Goal: Information Seeking & Learning: Learn about a topic

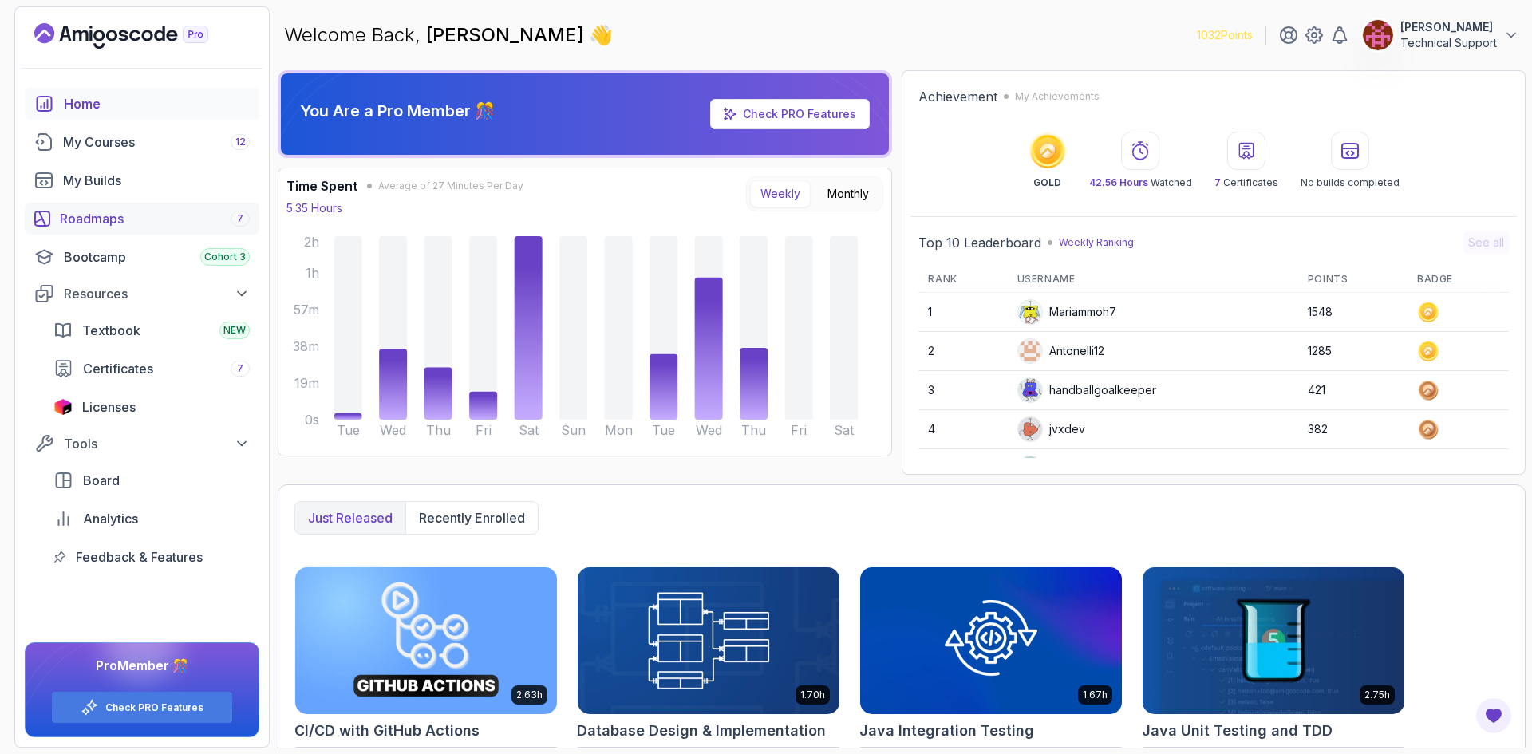
click at [140, 215] on div "Roadmaps 7" at bounding box center [155, 218] width 190 height 19
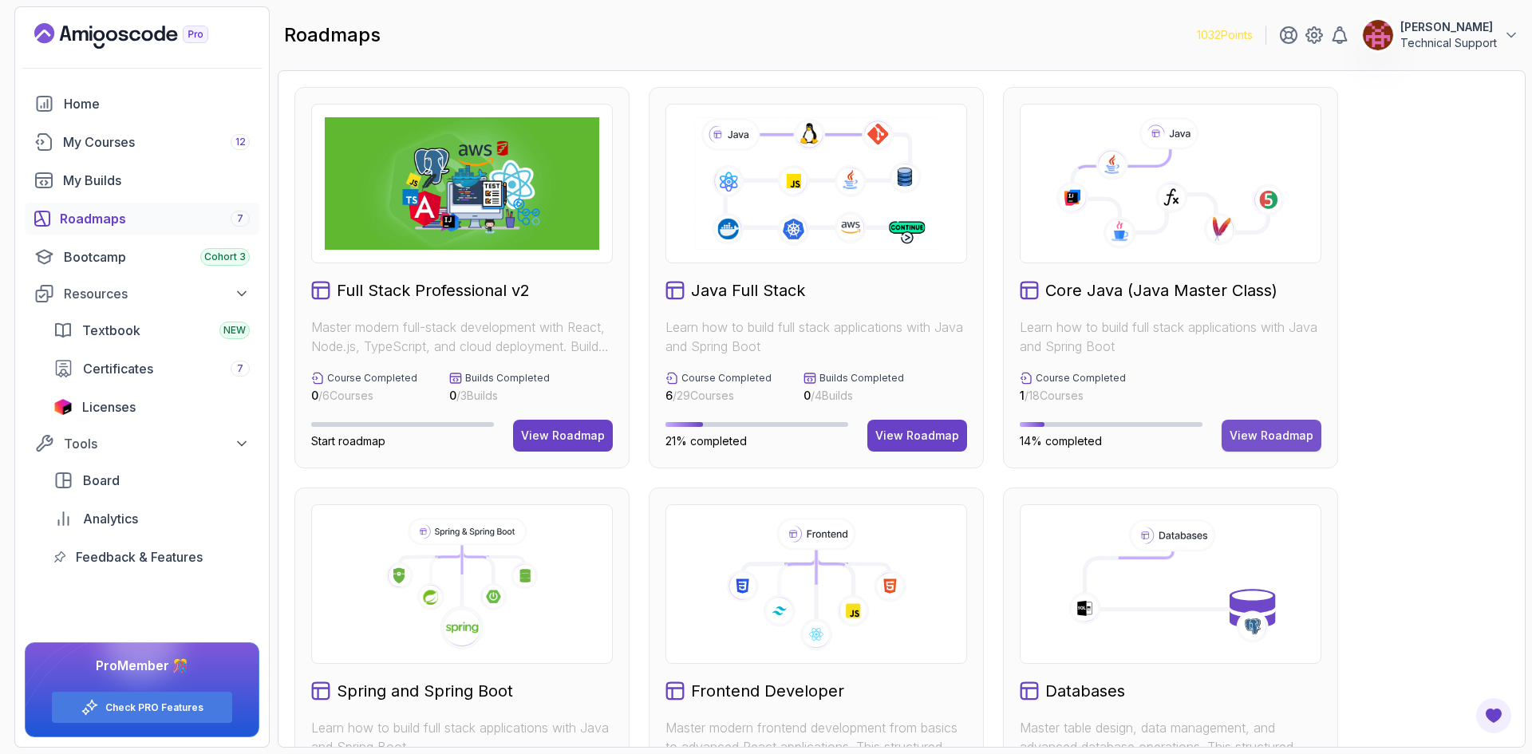
click at [1302, 439] on div "View Roadmap" at bounding box center [1271, 436] width 84 height 16
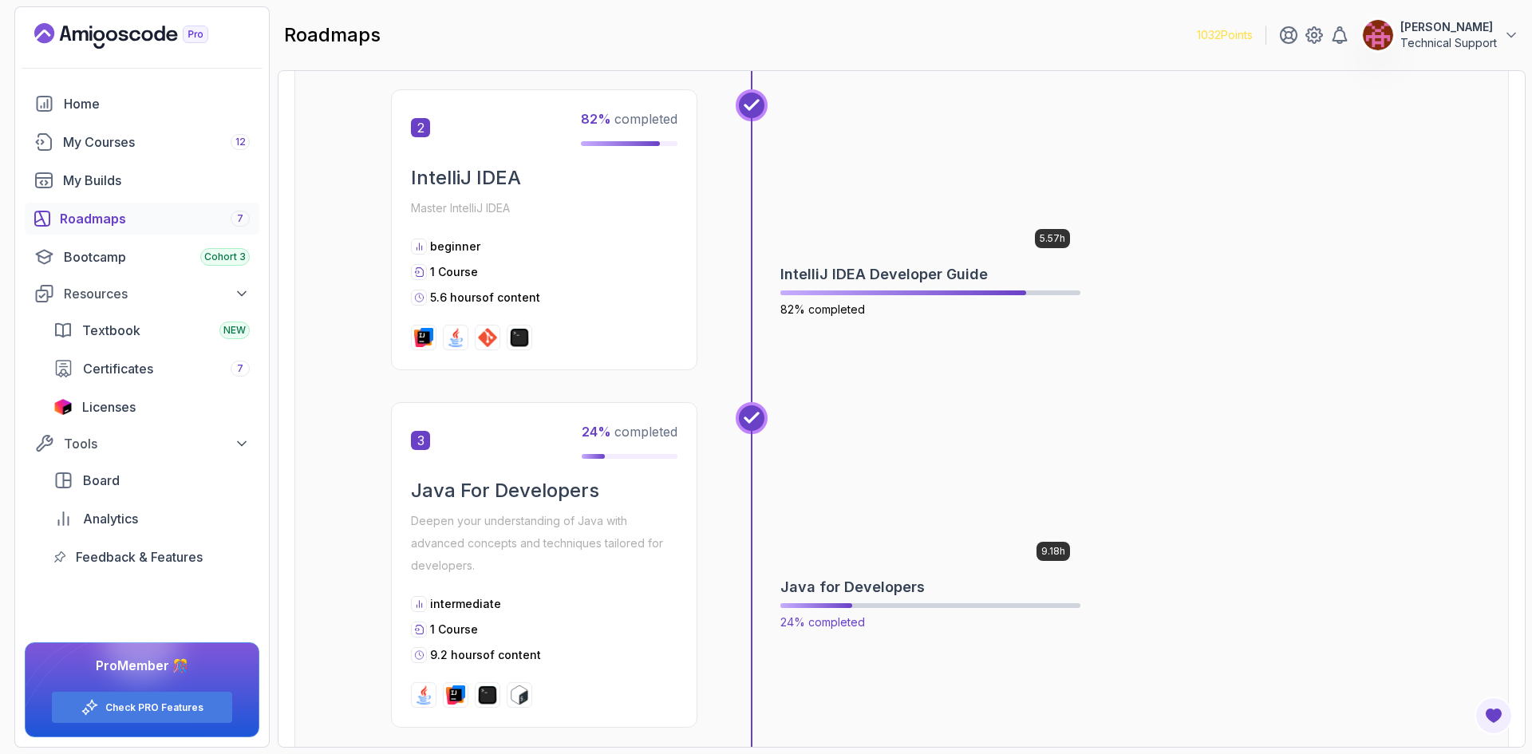
scroll to position [798, 0]
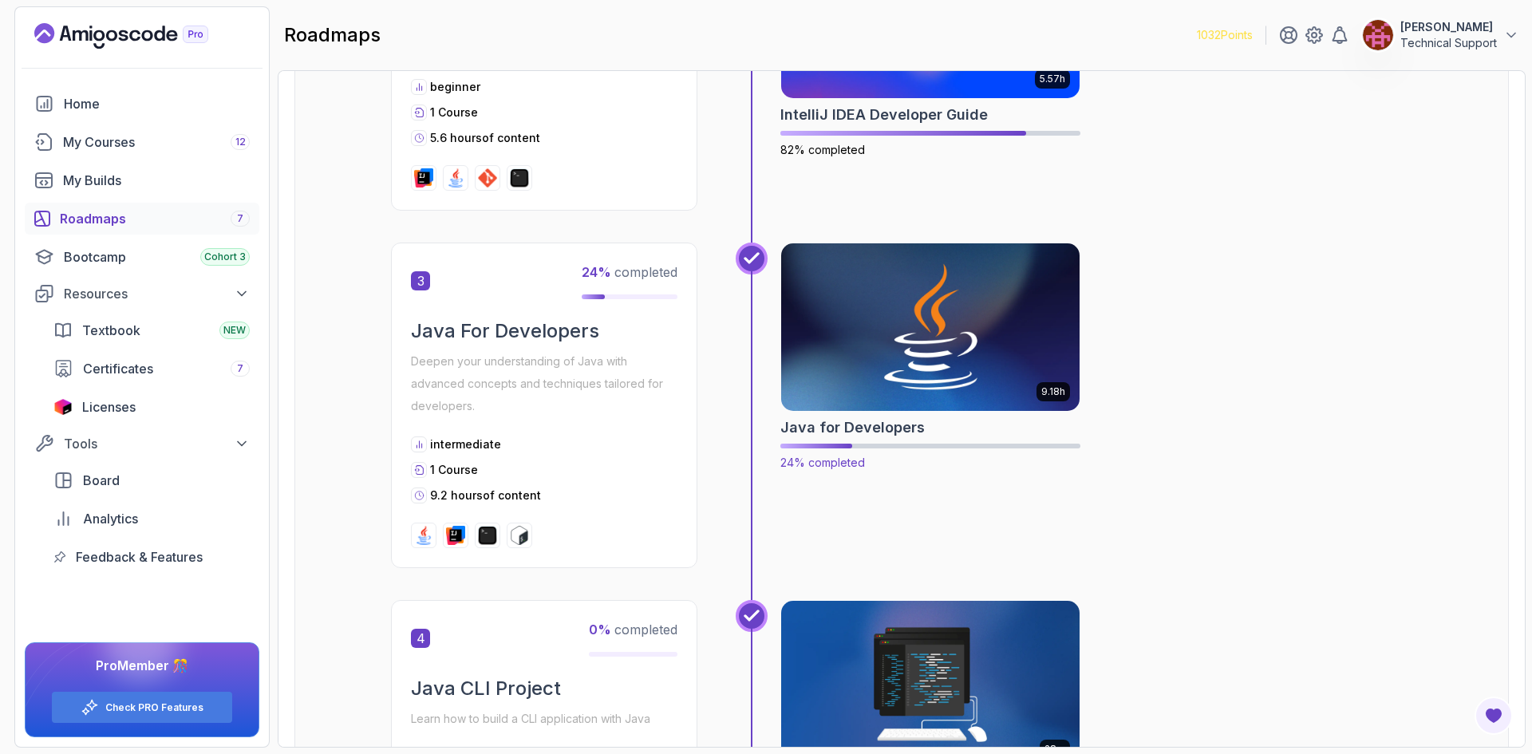
click at [877, 334] on img at bounding box center [931, 327] width 314 height 176
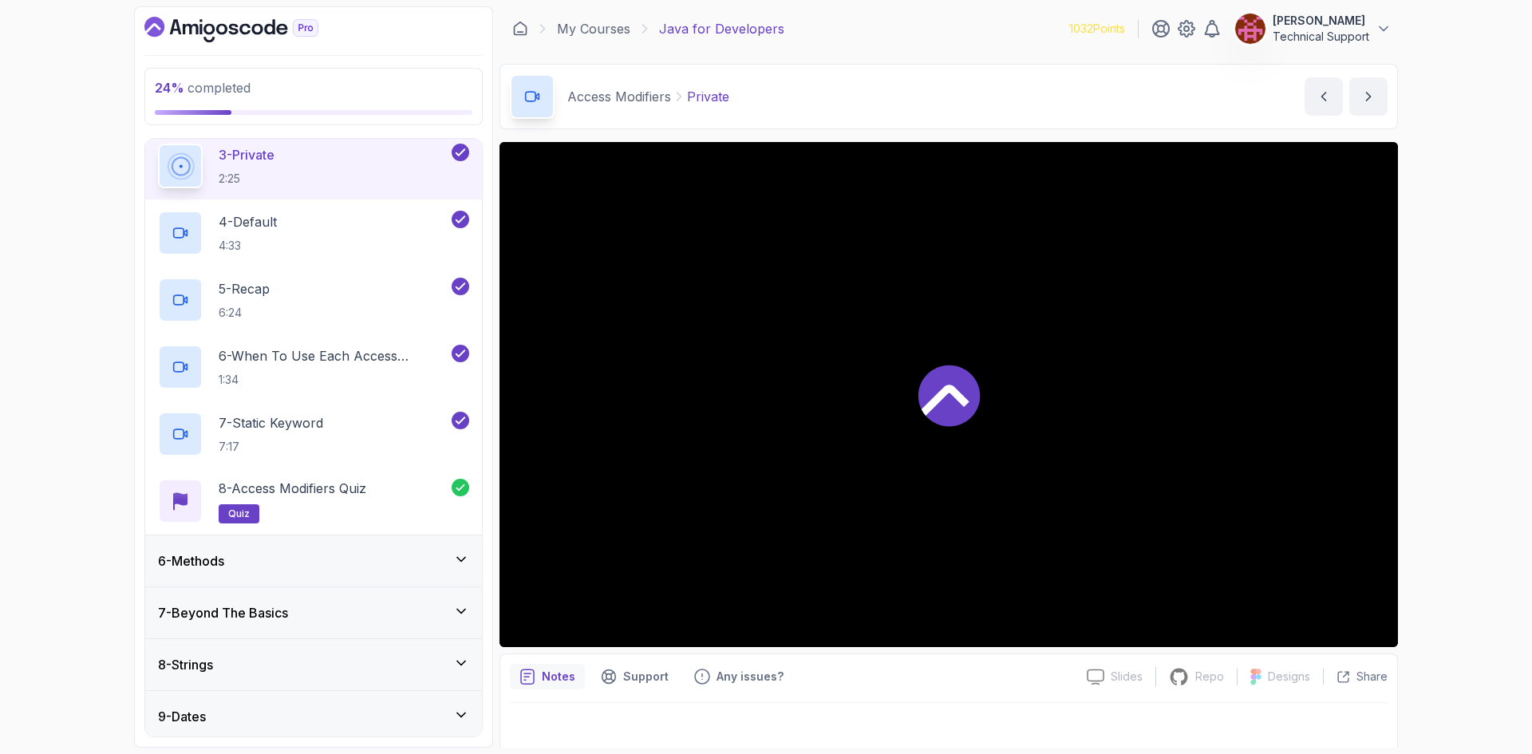
click at [348, 550] on div "6 - Methods" at bounding box center [313, 560] width 337 height 51
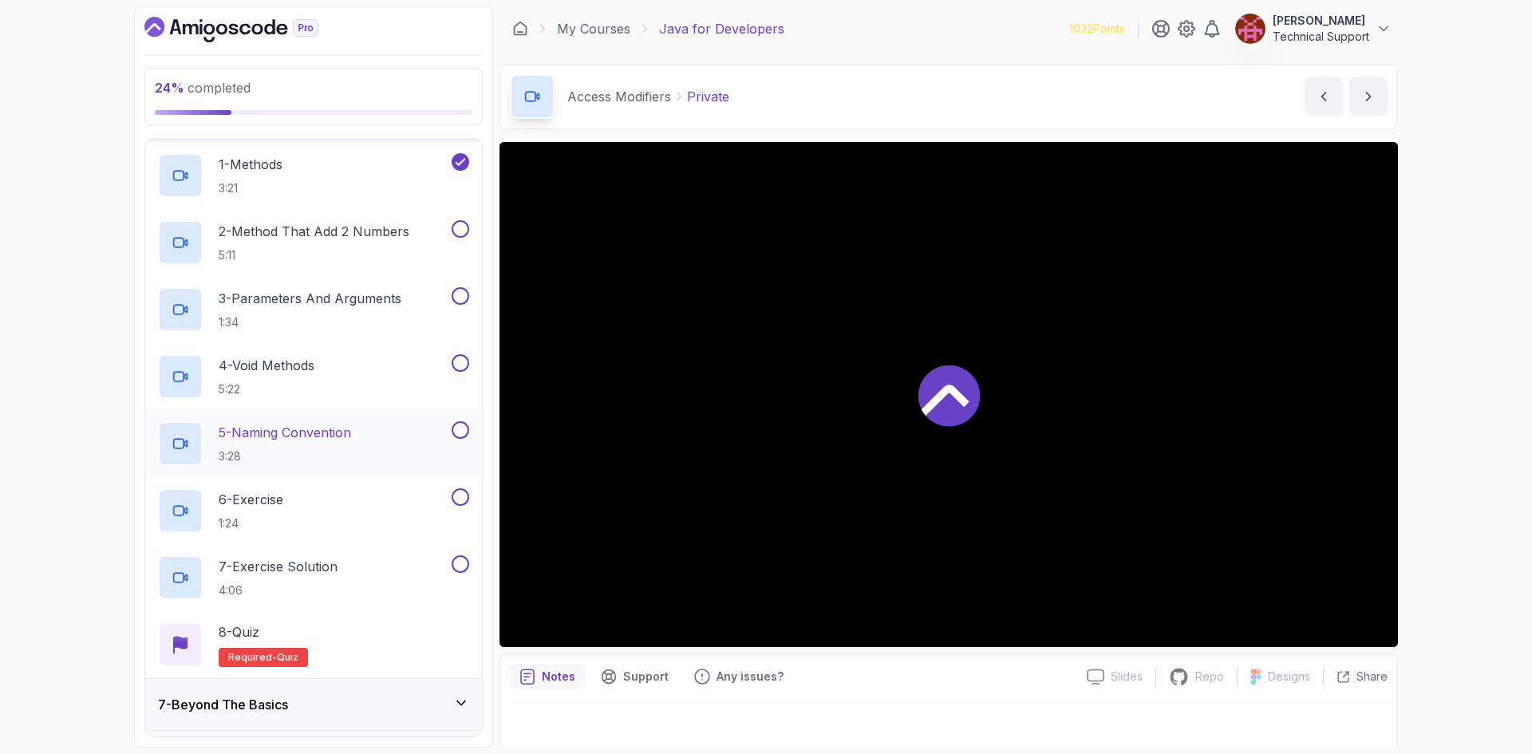
scroll to position [205, 0]
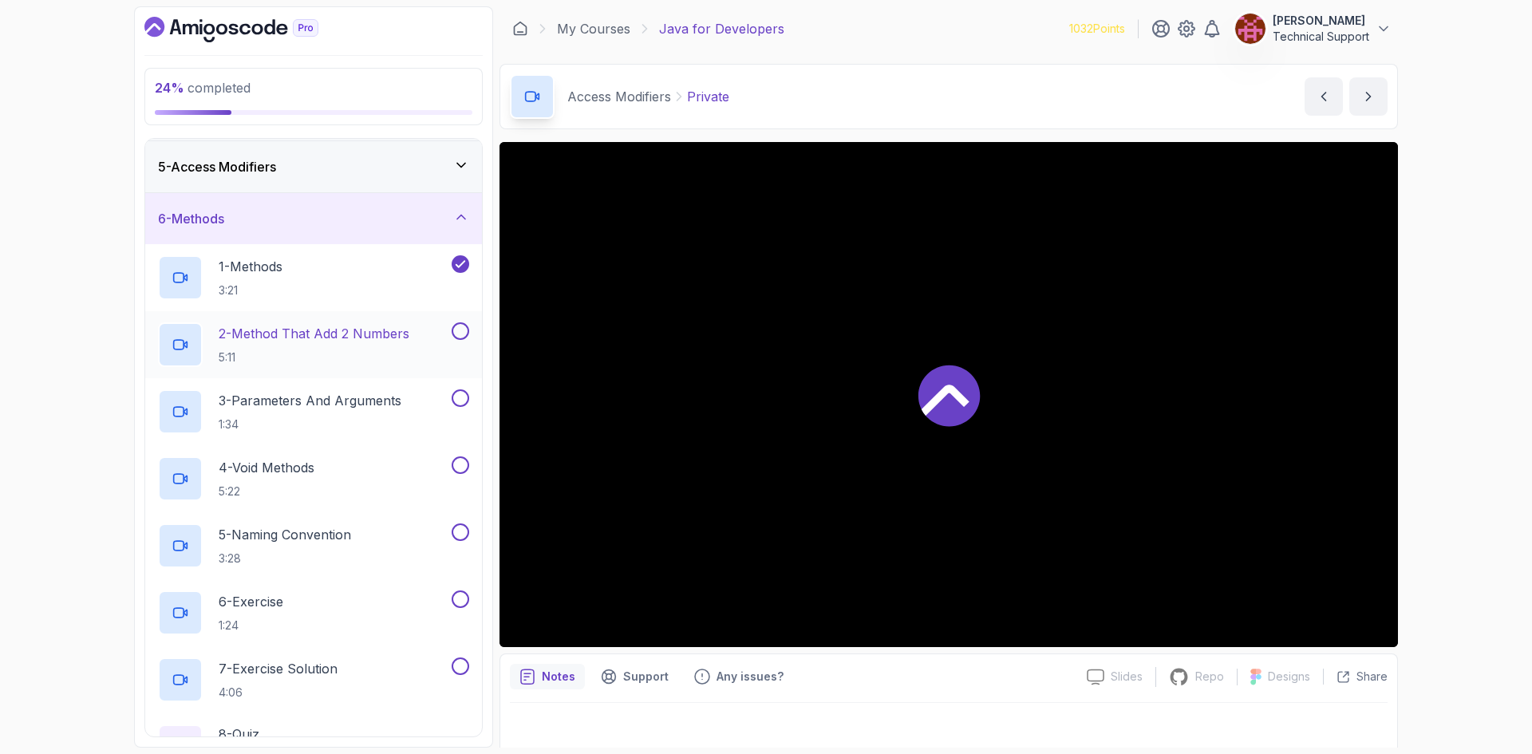
click at [393, 353] on p "5:11" at bounding box center [314, 357] width 191 height 16
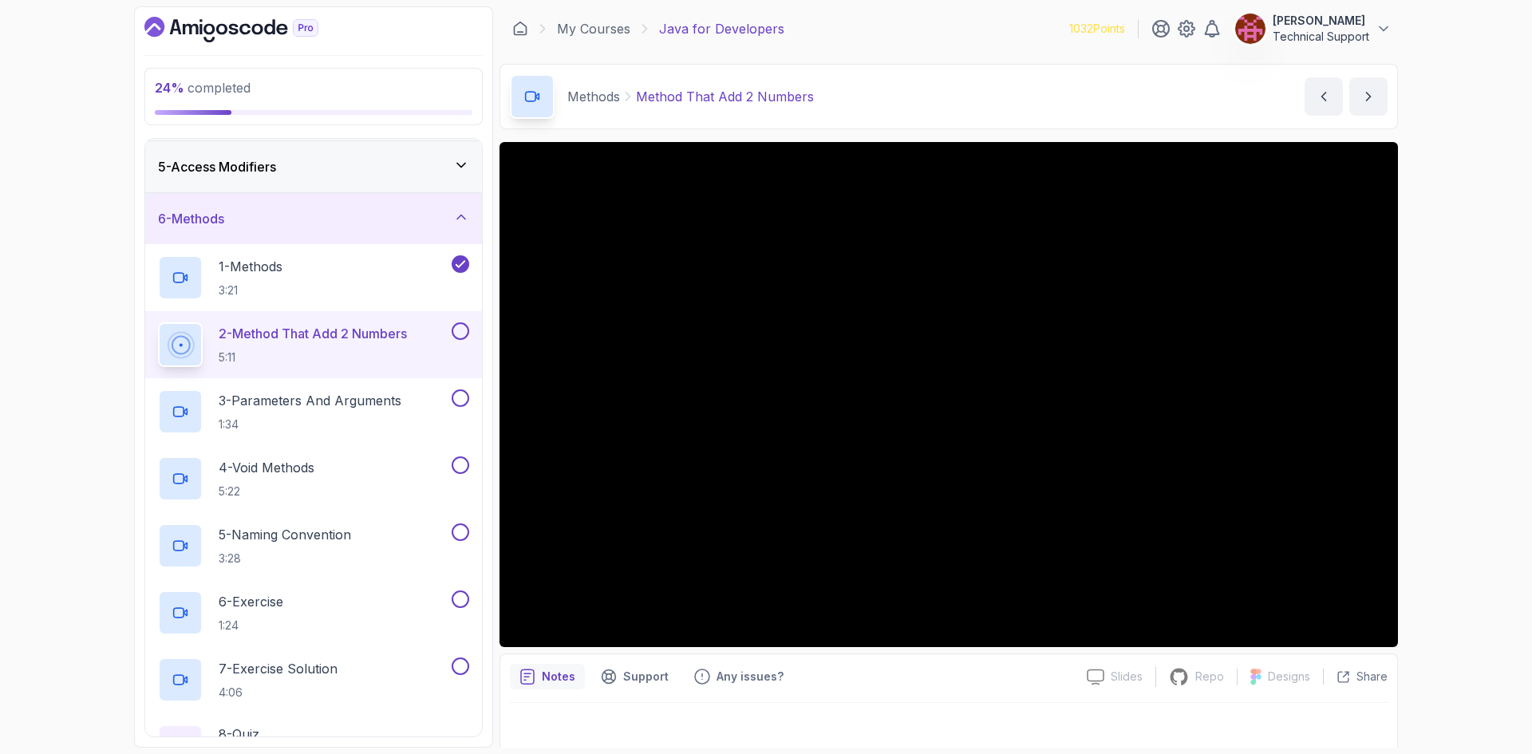
click at [1425, 438] on div "24 % completed 1 - Intro 2 - Loops 3 - If Statements 4 - Packages 5 - Access Mo…" at bounding box center [766, 377] width 1532 height 754
click at [1447, 401] on div "24 % completed 1 - Intro 2 - Loops 3 - If Statements 4 - Packages 5 - Access Mo…" at bounding box center [766, 377] width 1532 height 754
click at [1461, 449] on div "24 % completed 1 - Intro 2 - Loops 3 - If Statements 4 - Packages 5 - Access Mo…" at bounding box center [766, 377] width 1532 height 754
click at [1424, 427] on div "24 % completed 1 - Intro 2 - Loops 3 - If Statements 4 - Packages 5 - Access Mo…" at bounding box center [766, 377] width 1532 height 754
drag, startPoint x: 1397, startPoint y: 425, endPoint x: 1417, endPoint y: 478, distance: 56.3
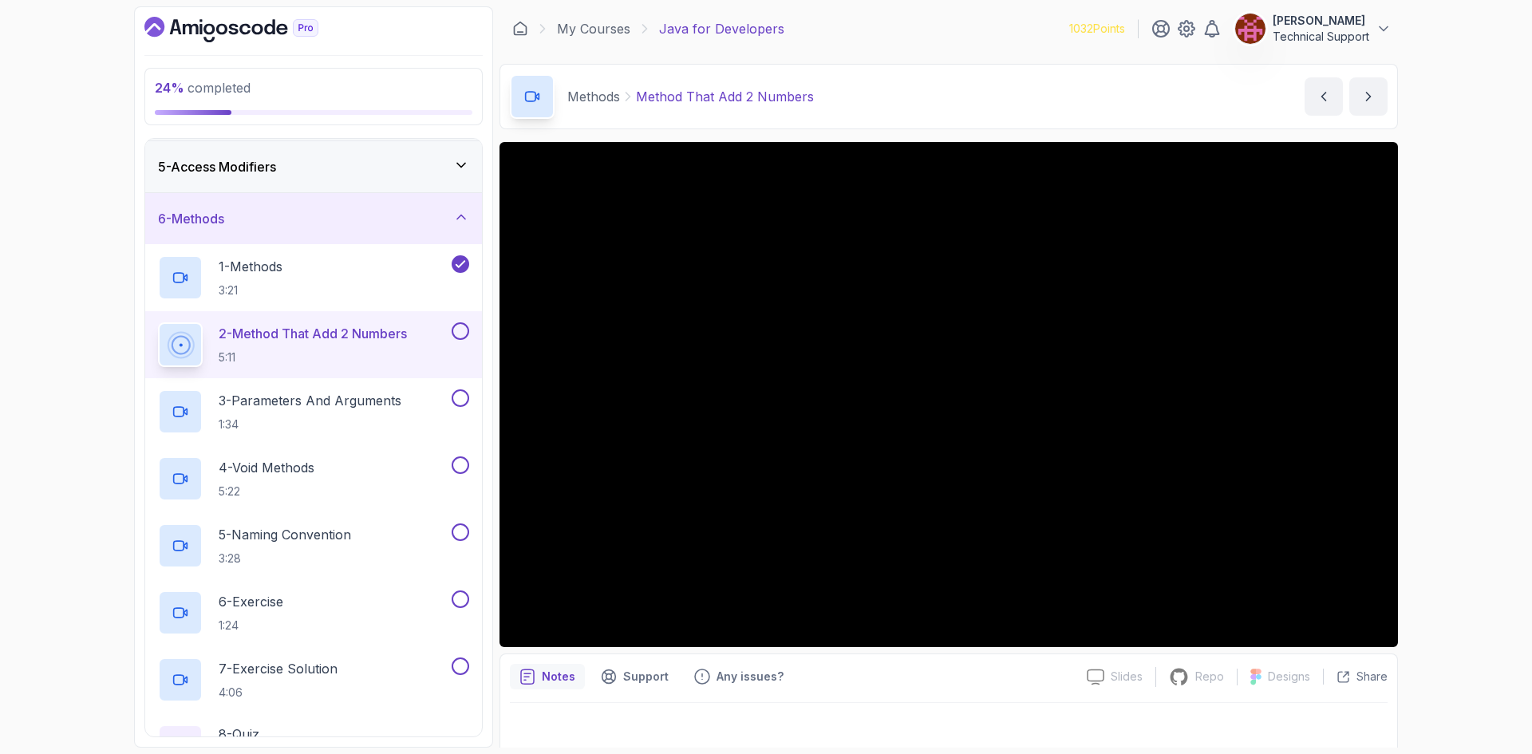
click at [1417, 478] on div "24 % completed 1 - Intro 2 - Loops 3 - If Statements 4 - Packages 5 - Access Mo…" at bounding box center [766, 377] width 1532 height 754
click at [1453, 442] on div "24 % completed 1 - Intro 2 - Loops 3 - If Statements 4 - Packages 5 - Access Mo…" at bounding box center [766, 377] width 1532 height 754
click at [1420, 448] on div "24 % completed 1 - Intro 2 - Loops 3 - If Statements 4 - Packages 5 - Access Mo…" at bounding box center [766, 377] width 1532 height 754
click at [1424, 452] on div "24 % completed 1 - Intro 2 - Loops 3 - If Statements 4 - Packages 5 - Access Mo…" at bounding box center [766, 377] width 1532 height 754
click at [1419, 464] on div "24 % completed 1 - Intro 2 - Loops 3 - If Statements 4 - Packages 5 - Access Mo…" at bounding box center [766, 377] width 1532 height 754
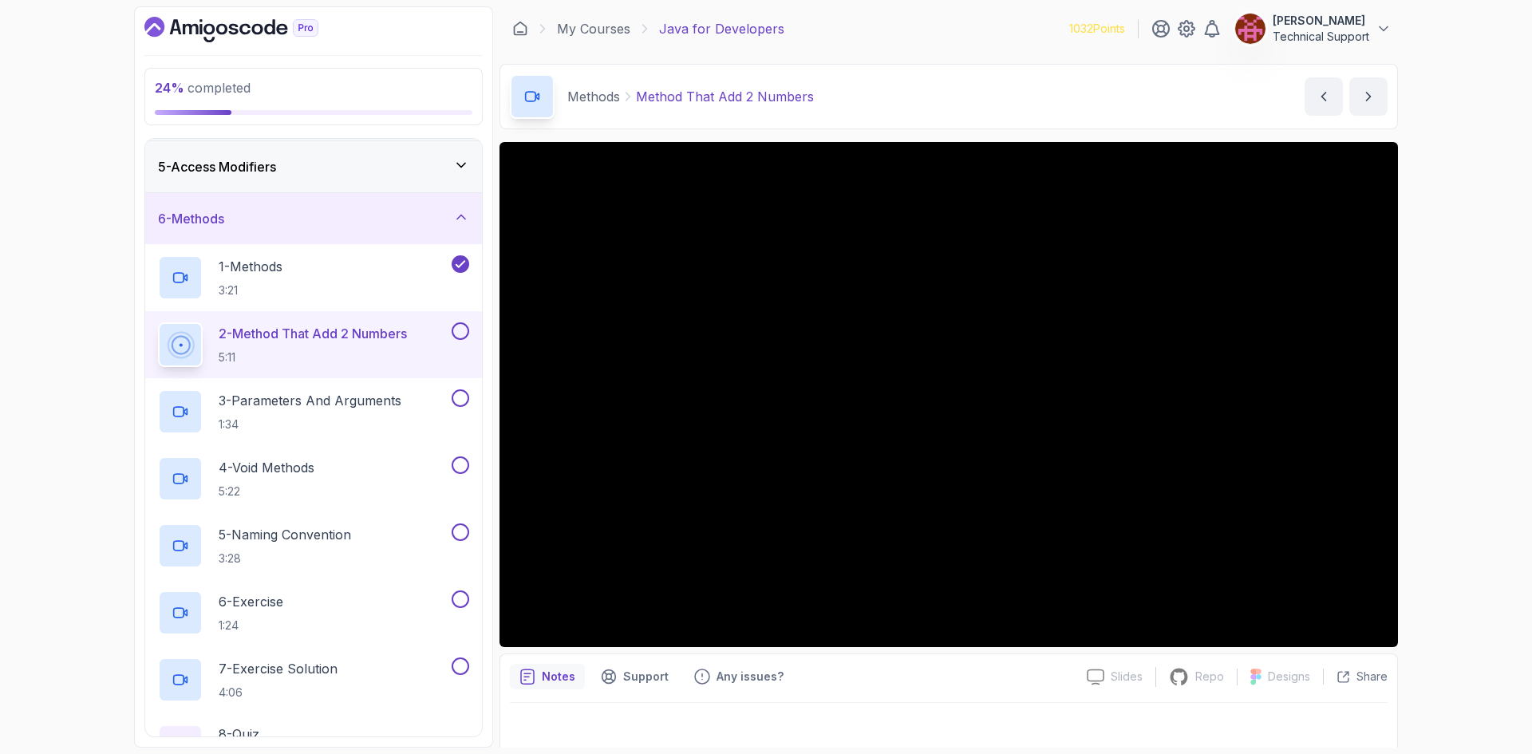
click at [1429, 448] on div "24 % completed 1 - Intro 2 - Loops 3 - If Statements 4 - Packages 5 - Access Mo…" at bounding box center [766, 377] width 1532 height 754
click at [1428, 432] on div "24 % completed 1 - Intro 2 - Loops 3 - If Statements 4 - Packages 5 - Access Mo…" at bounding box center [766, 377] width 1532 height 754
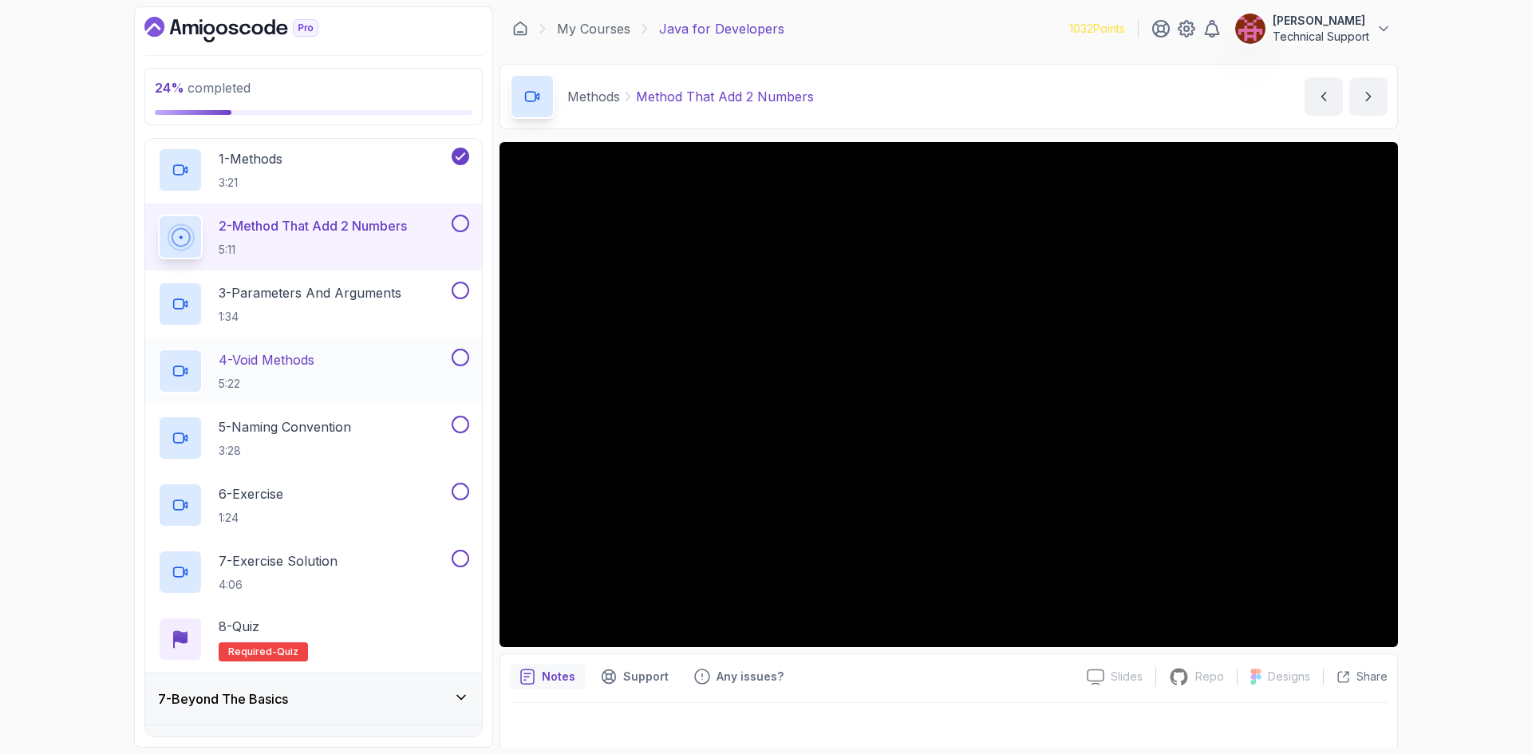
scroll to position [285, 0]
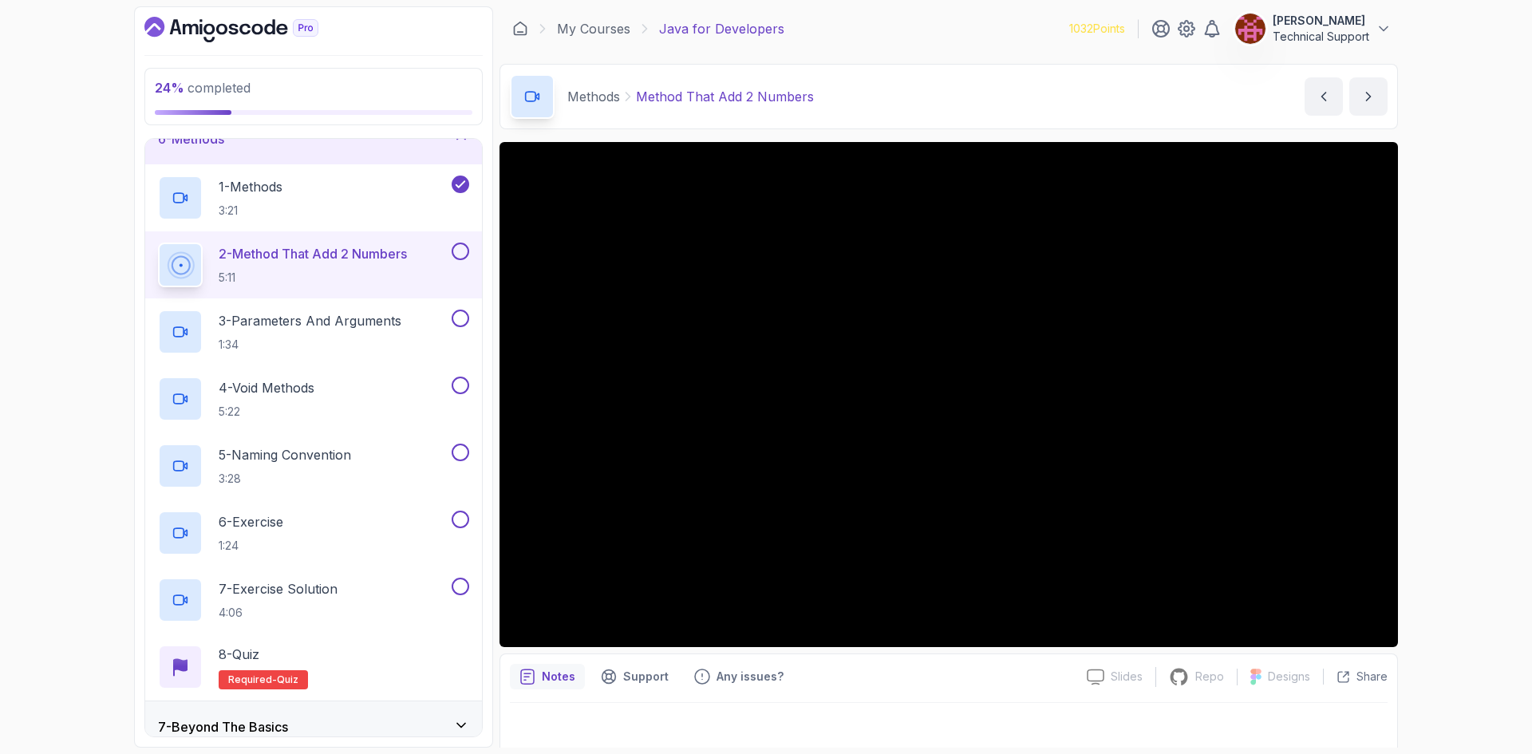
click at [1453, 447] on div "24 % completed 1 - Intro 2 - Loops 3 - If Statements 4 - Packages 5 - Access Mo…" at bounding box center [766, 377] width 1532 height 754
click at [1439, 439] on div "24 % completed 1 - Intro 2 - Loops 3 - If Statements 4 - Packages 5 - Access Mo…" at bounding box center [766, 377] width 1532 height 754
click at [1418, 428] on div "24 % completed 1 - Intro 2 - Loops 3 - If Statements 4 - Packages 5 - Access Mo…" at bounding box center [766, 377] width 1532 height 754
drag, startPoint x: 1418, startPoint y: 428, endPoint x: 1439, endPoint y: 450, distance: 30.5
click at [1439, 450] on div "24 % completed 1 - Intro 2 - Loops 3 - If Statements 4 - Packages 5 - Access Mo…" at bounding box center [766, 377] width 1532 height 754
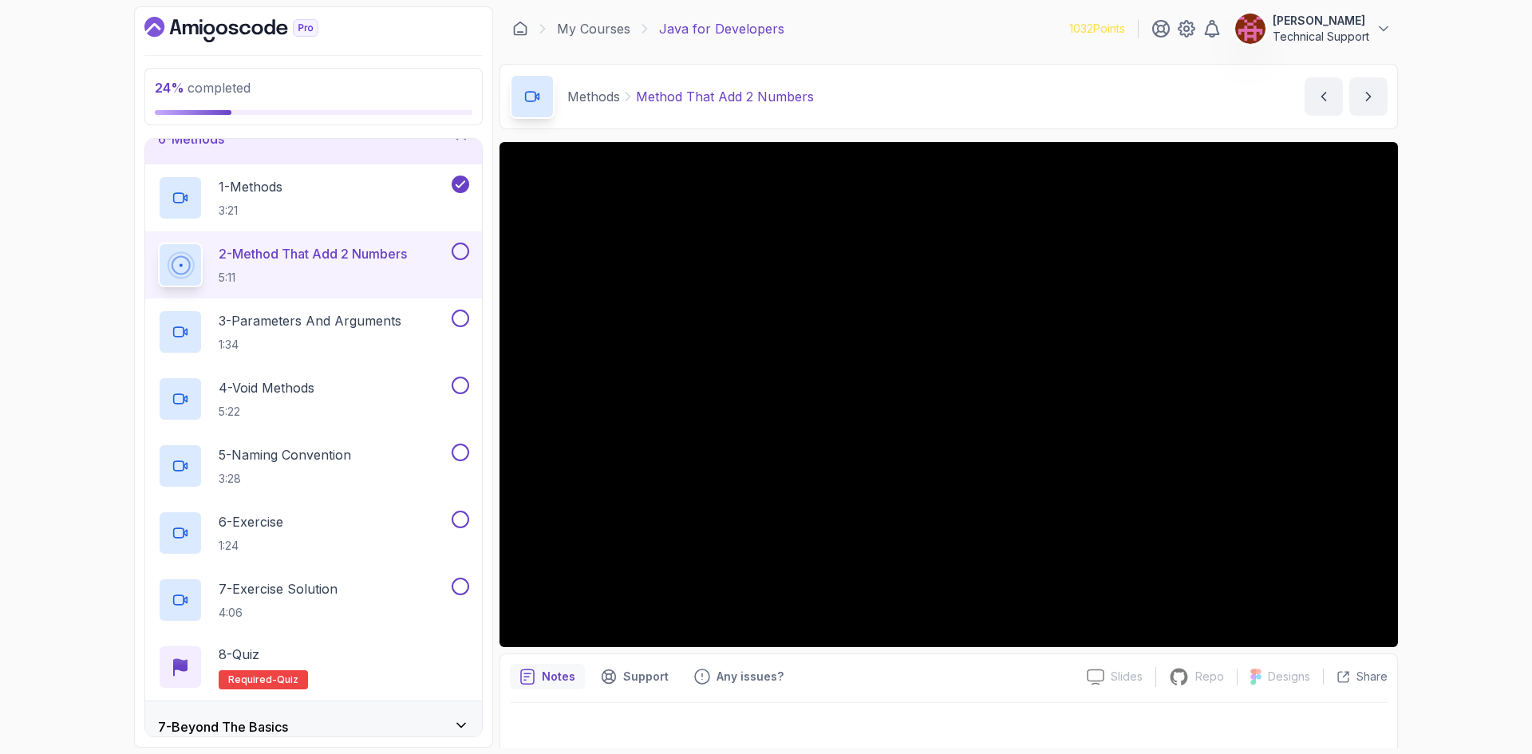
click at [1427, 432] on div "24 % completed 1 - Intro 2 - Loops 3 - If Statements 4 - Packages 5 - Access Mo…" at bounding box center [766, 377] width 1532 height 754
click at [1419, 415] on div "24 % completed 1 - Intro 2 - Loops 3 - If Statements 4 - Packages 5 - Access Mo…" at bounding box center [766, 377] width 1532 height 754
click at [1423, 445] on div "24 % completed 1 - Intro 2 - Loops 3 - If Statements 4 - Packages 5 - Access Mo…" at bounding box center [766, 377] width 1532 height 754
click at [1420, 444] on div "24 % completed 1 - Intro 2 - Loops 3 - If Statements 4 - Packages 5 - Access Mo…" at bounding box center [766, 377] width 1532 height 754
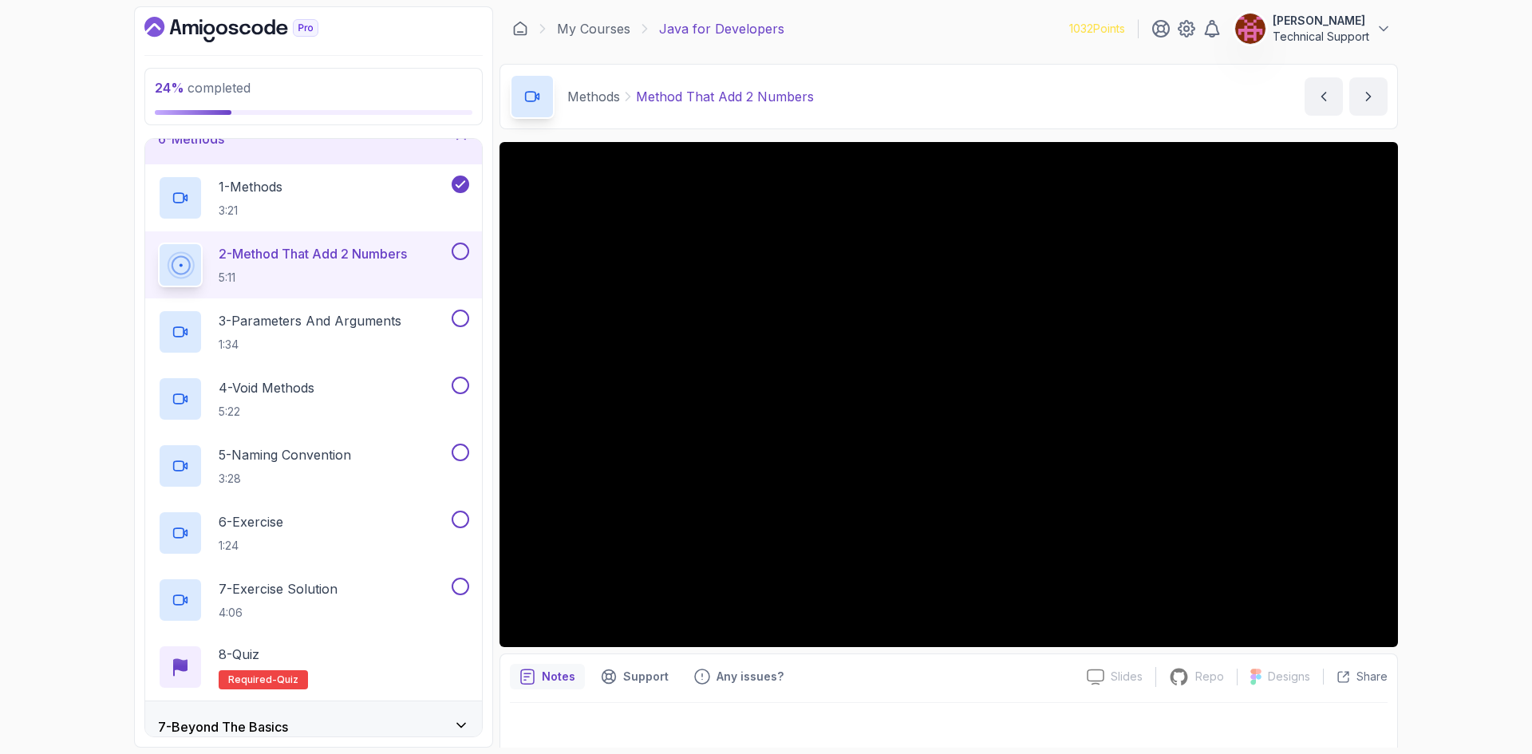
click at [1447, 412] on div "24 % completed 1 - Intro 2 - Loops 3 - If Statements 4 - Packages 5 - Access Mo…" at bounding box center [766, 377] width 1532 height 754
drag, startPoint x: 1443, startPoint y: 412, endPoint x: 1432, endPoint y: 444, distance: 34.6
click at [1432, 444] on div "24 % completed 1 - Intro 2 - Loops 3 - If Statements 4 - Packages 5 - Access Mo…" at bounding box center [766, 377] width 1532 height 754
click at [1431, 420] on div "24 % completed 1 - Intro 2 - Loops 3 - If Statements 4 - Packages 5 - Access Mo…" at bounding box center [766, 377] width 1532 height 754
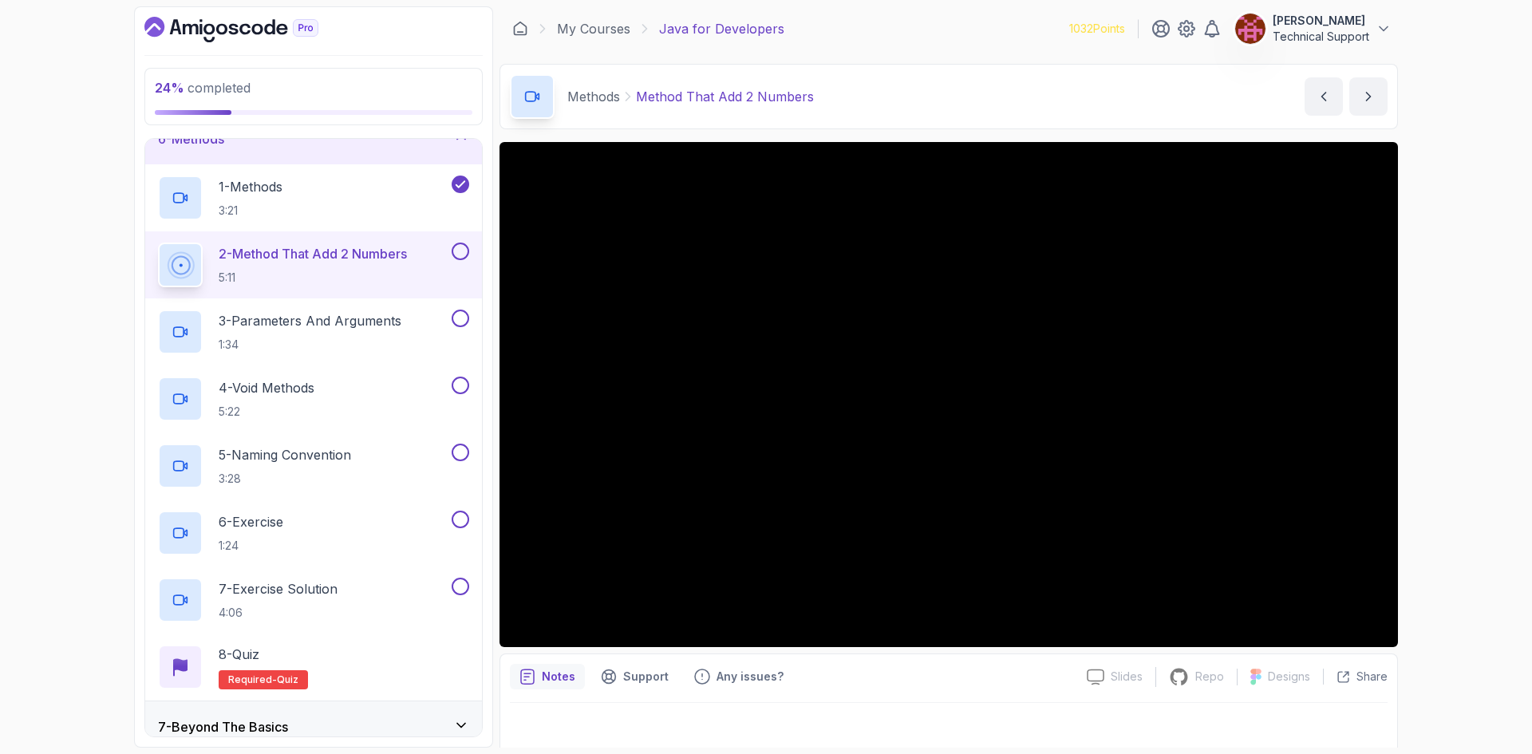
click at [1431, 420] on div "24 % completed 1 - Intro 2 - Loops 3 - If Statements 4 - Packages 5 - Access Mo…" at bounding box center [766, 377] width 1532 height 754
click at [1429, 420] on div "24 % completed 1 - Intro 2 - Loops 3 - If Statements 4 - Packages 5 - Access Mo…" at bounding box center [766, 377] width 1532 height 754
click at [1469, 420] on div "24 % completed 1 - Intro 2 - Loops 3 - If Statements 4 - Packages 5 - Access Mo…" at bounding box center [766, 377] width 1532 height 754
click at [1447, 412] on div "24 % completed 1 - Intro 2 - Loops 3 - If Statements 4 - Packages 5 - Access Mo…" at bounding box center [766, 377] width 1532 height 754
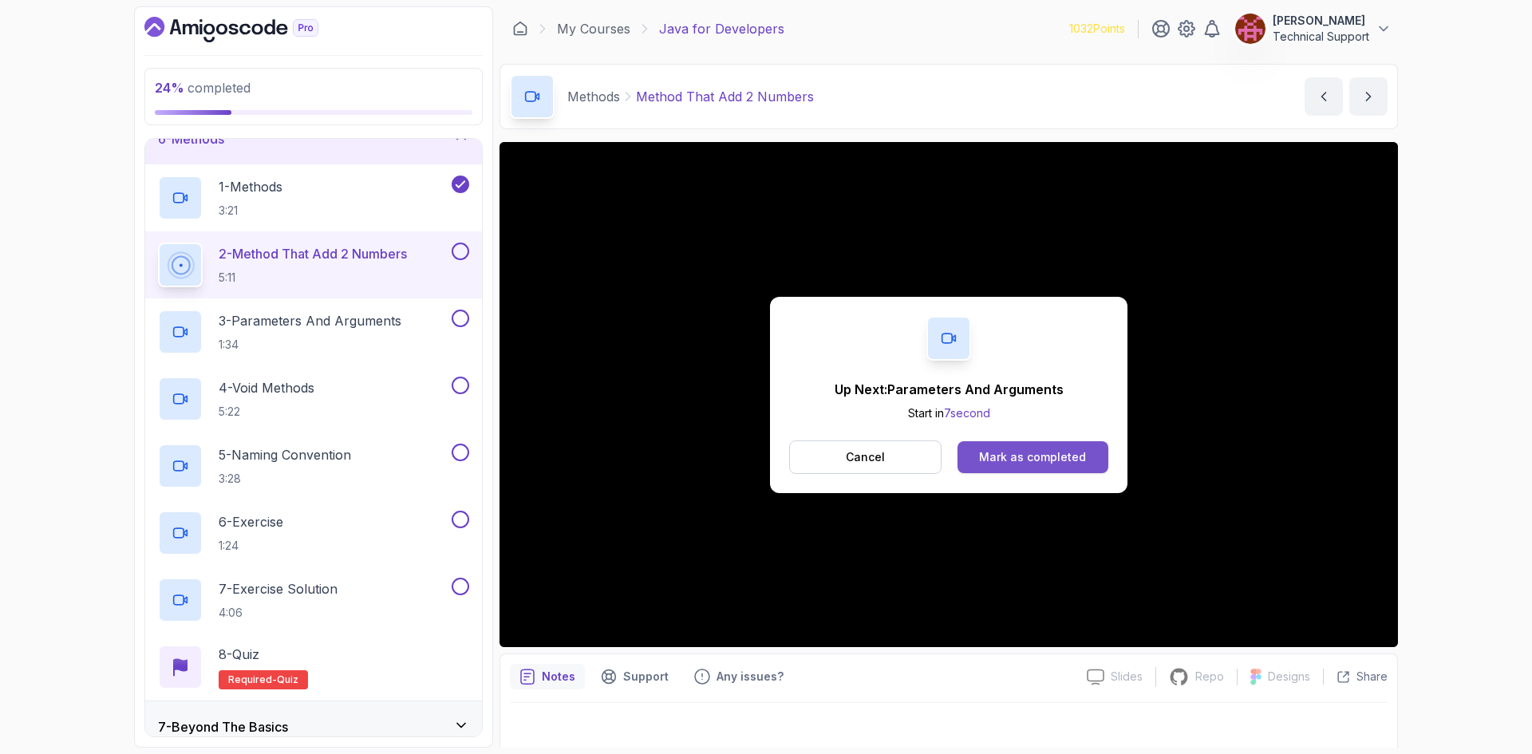
click at [1079, 465] on button "Mark as completed" at bounding box center [1032, 457] width 151 height 32
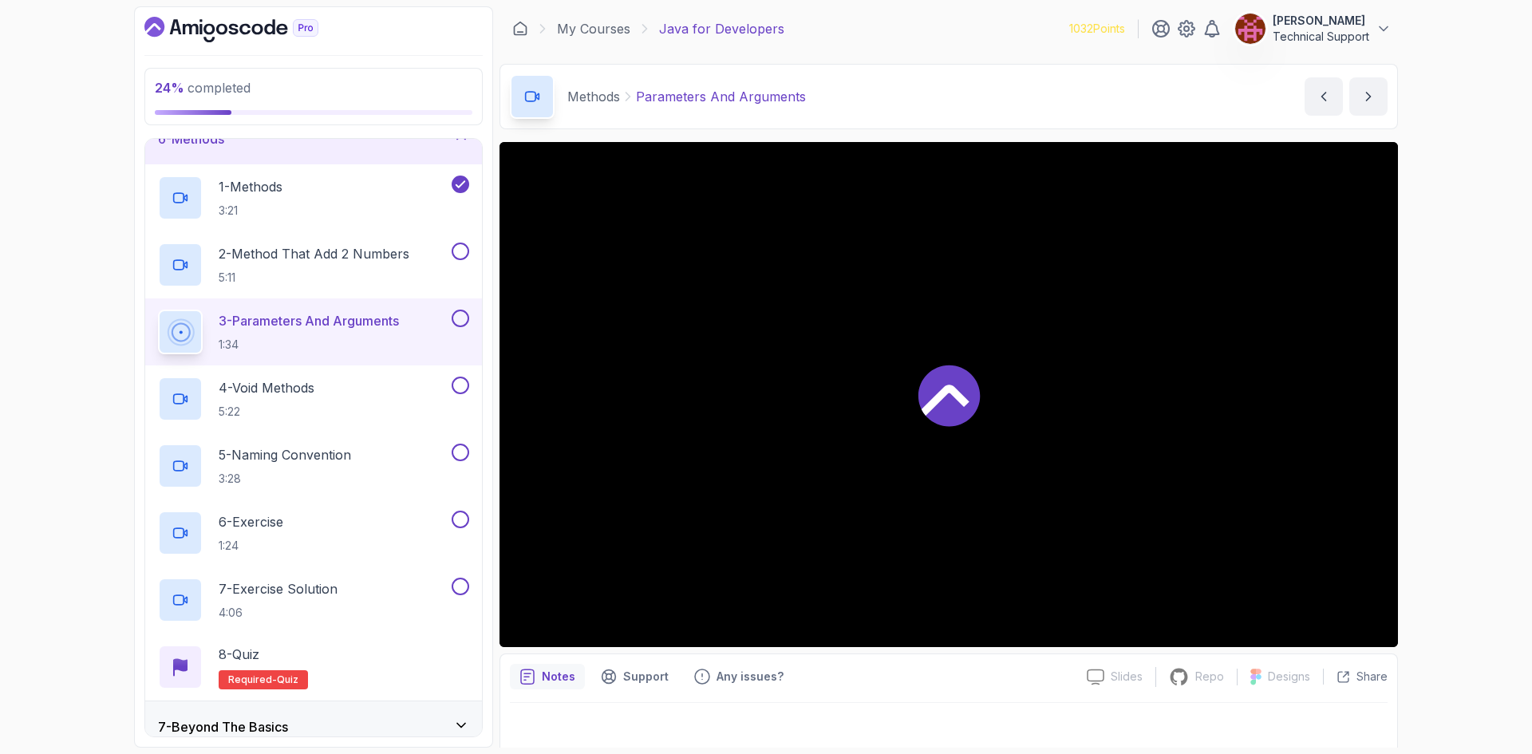
click at [1479, 413] on div "24 % completed 1 - Intro 2 - Loops 3 - If Statements 4 - Packages 5 - Access Mo…" at bounding box center [766, 377] width 1532 height 754
